Goal: Information Seeking & Learning: Find specific fact

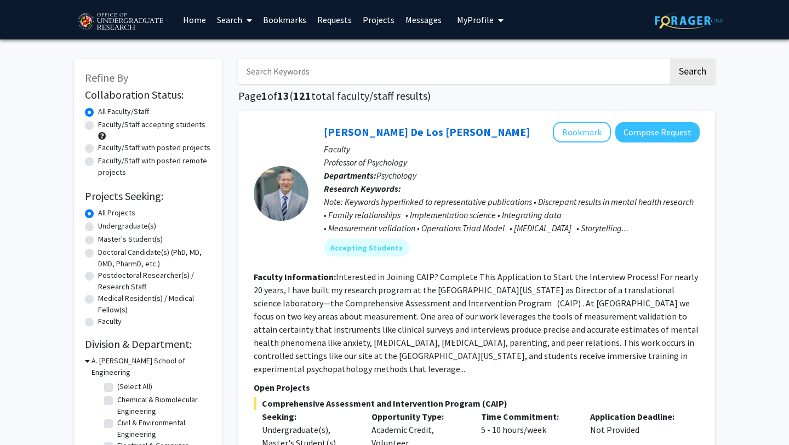
click at [337, 19] on link "Requests" at bounding box center [334, 20] width 45 height 38
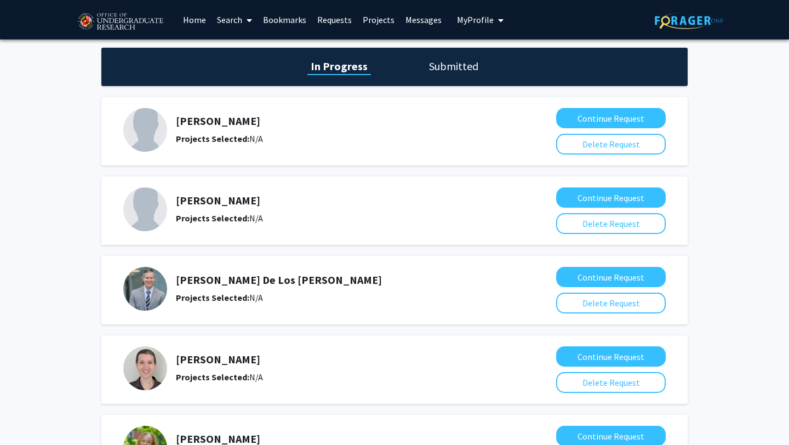
click at [453, 72] on h1 "Submitted" at bounding box center [454, 66] width 56 height 15
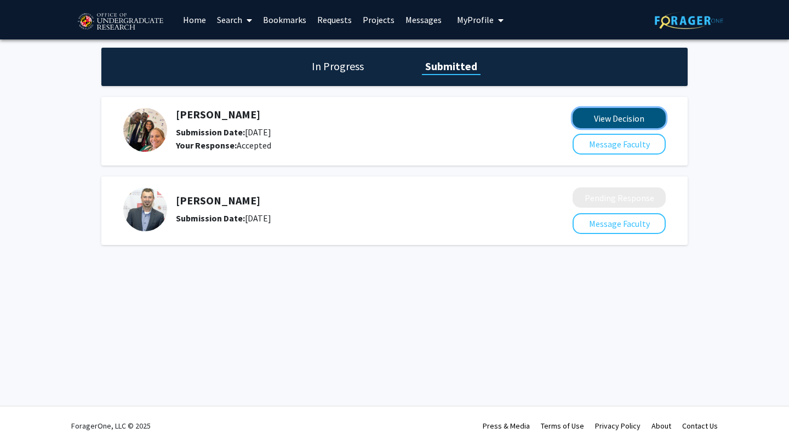
click at [614, 120] on button "View Decision" at bounding box center [619, 118] width 93 height 20
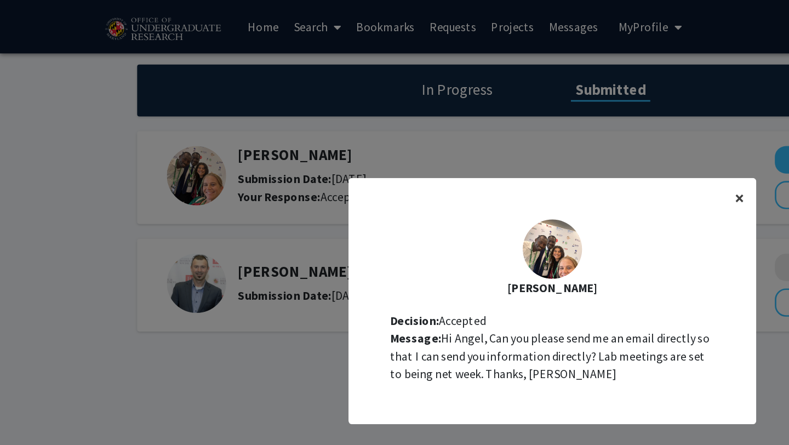
click at [547, 143] on span "×" at bounding box center [546, 146] width 7 height 17
click at [547, 147] on span "×" at bounding box center [546, 146] width 7 height 17
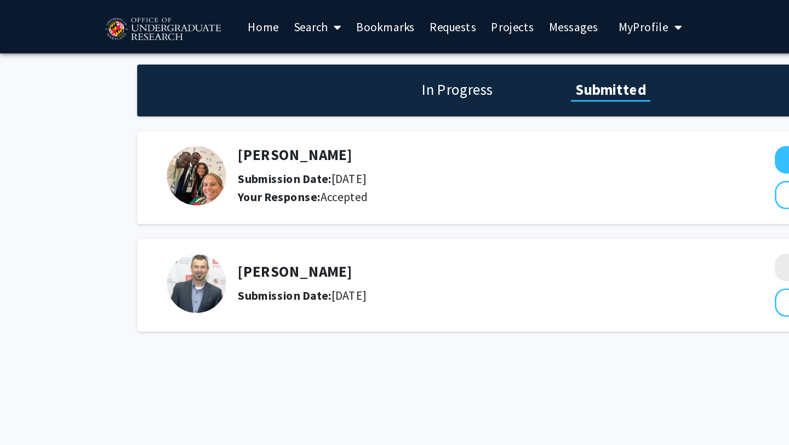
click at [368, 21] on link "Projects" at bounding box center [378, 20] width 43 height 38
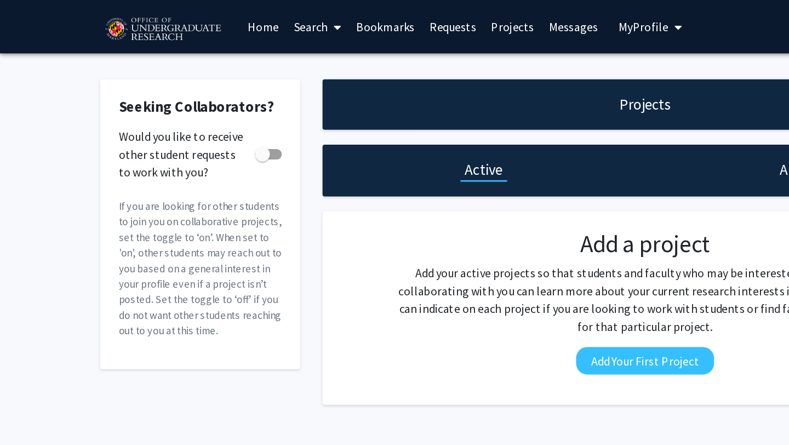
click at [321, 16] on link "Requests" at bounding box center [334, 20] width 45 height 38
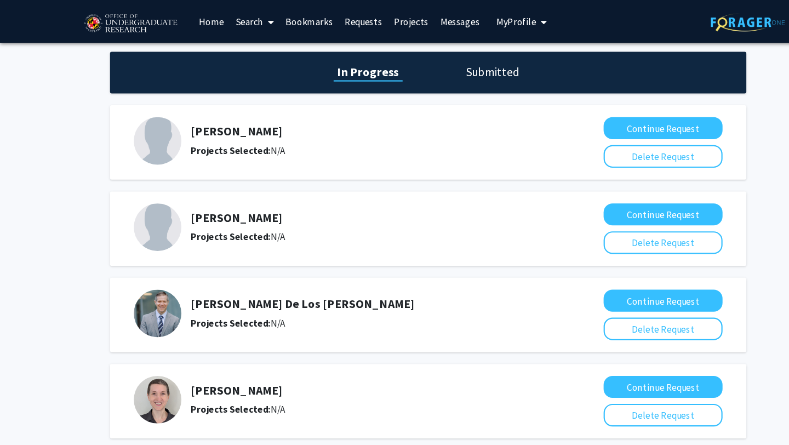
click at [274, 32] on link "Bookmarks" at bounding box center [285, 20] width 54 height 38
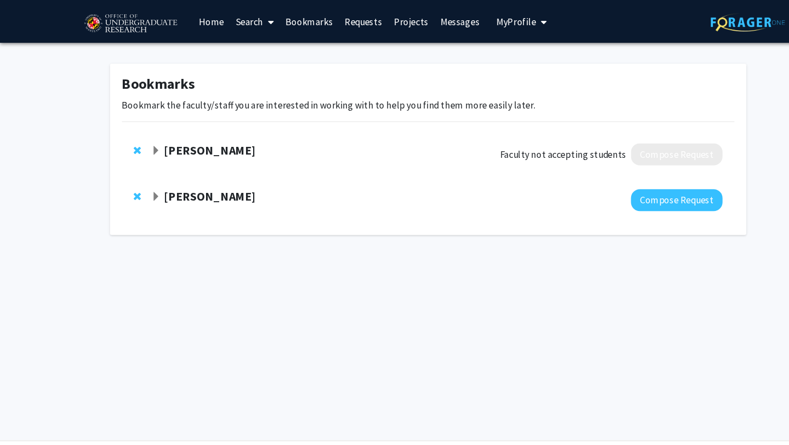
click at [193, 136] on strong "[PERSON_NAME]" at bounding box center [193, 139] width 84 height 14
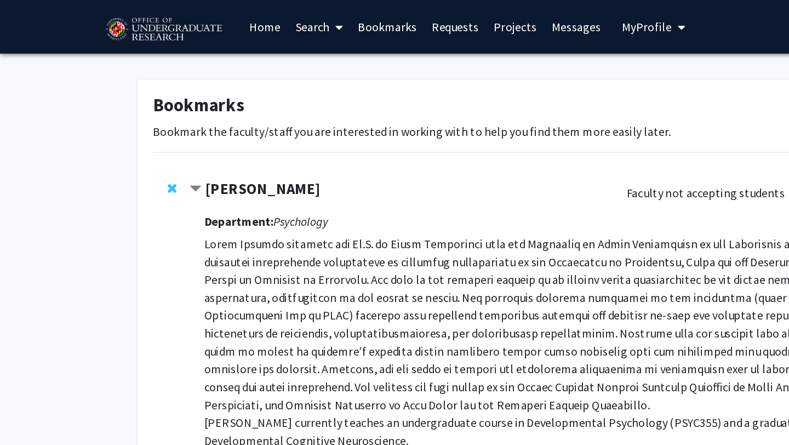
click at [183, 140] on strong "[PERSON_NAME]" at bounding box center [193, 139] width 84 height 14
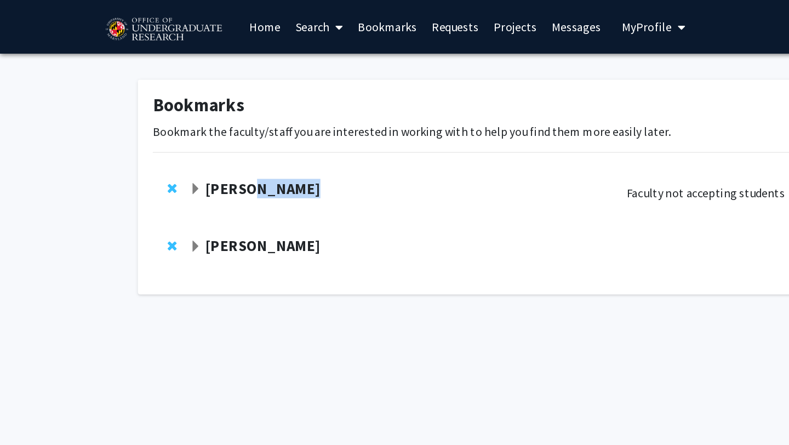
click at [183, 140] on strong "[PERSON_NAME]" at bounding box center [193, 139] width 84 height 14
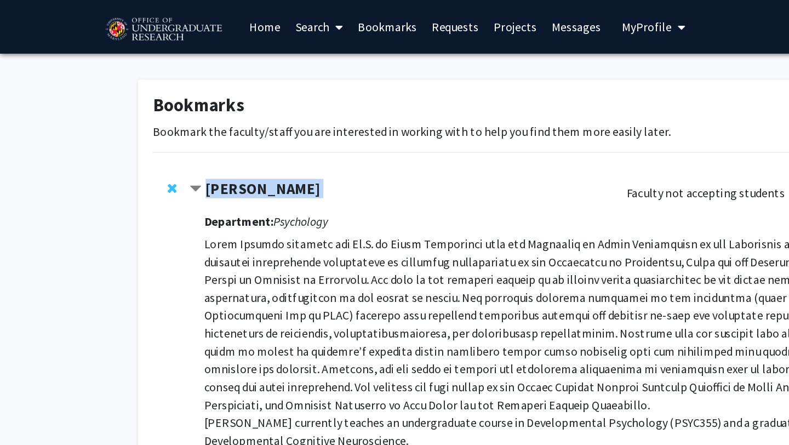
click at [183, 140] on strong "[PERSON_NAME]" at bounding box center [193, 139] width 84 height 14
copy strong "[PERSON_NAME]"
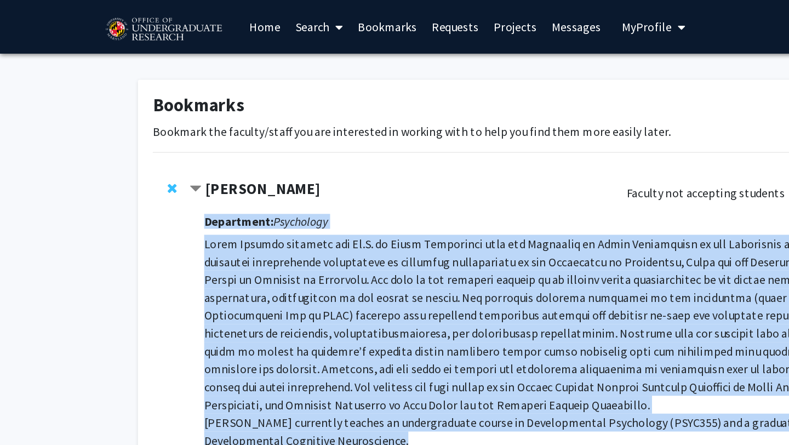
drag, startPoint x: 144, startPoint y: 178, endPoint x: 334, endPoint y: 331, distance: 243.7
click at [334, 331] on div "[PERSON_NAME] Faculty not accepting students Compose Request Department: Psycho…" at bounding box center [403, 259] width 526 height 255
copy div "Loremipsum: Dolorsitam Conse Adipisc elitsedd eiu Te.I. ut Labor Etdolorema ali…"
